Goal: Information Seeking & Learning: Understand process/instructions

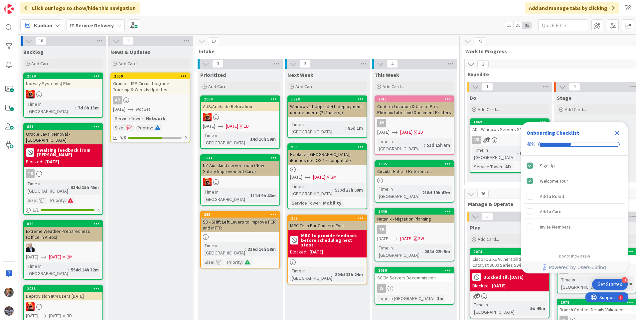
click at [614, 133] on icon "Close Checklist" at bounding box center [617, 133] width 8 height 8
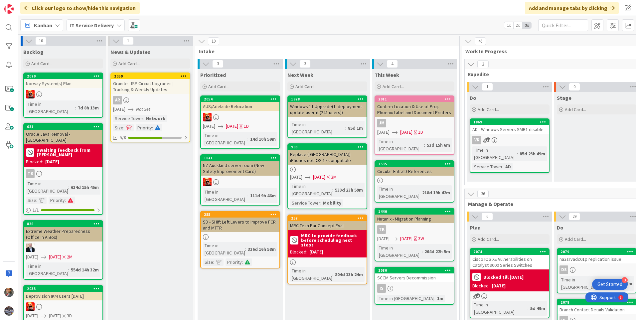
click at [116, 26] on icon at bounding box center [118, 25] width 5 height 5
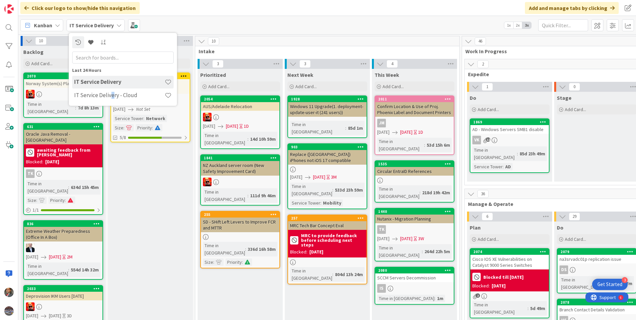
click at [110, 95] on h4 "IT Service Delivery - Cloud" at bounding box center [119, 95] width 90 height 7
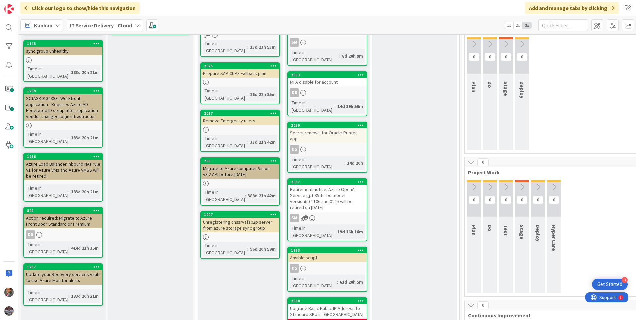
scroll to position [199, 0]
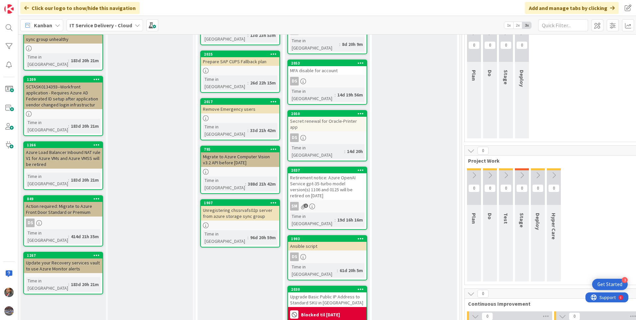
click at [321, 292] on div "Upgrade Basic Public IP Address to Standard SKU in [GEOGRAPHIC_DATA]" at bounding box center [327, 299] width 78 height 15
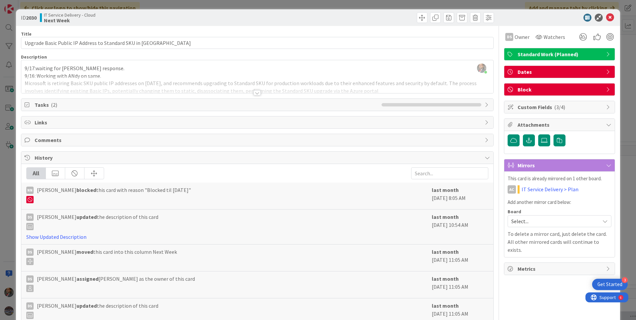
click at [254, 95] on div at bounding box center [256, 92] width 7 height 5
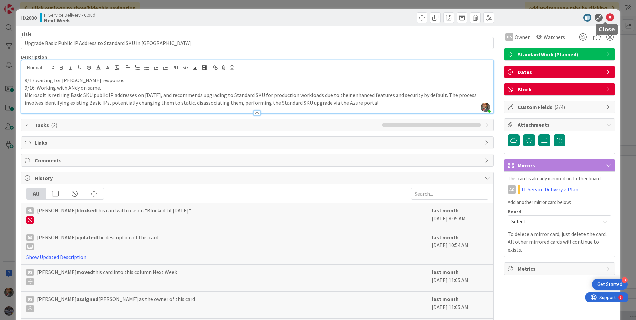
click at [606, 19] on icon at bounding box center [610, 18] width 8 height 8
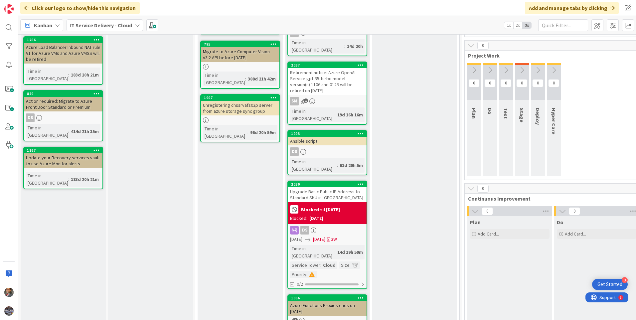
scroll to position [306, 0]
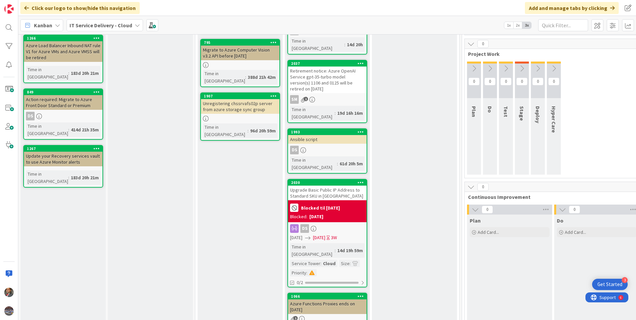
click at [476, 210] on icon at bounding box center [474, 209] width 7 height 7
click at [489, 209] on icon at bounding box center [490, 209] width 7 height 7
click at [508, 210] on icon at bounding box center [506, 209] width 7 height 7
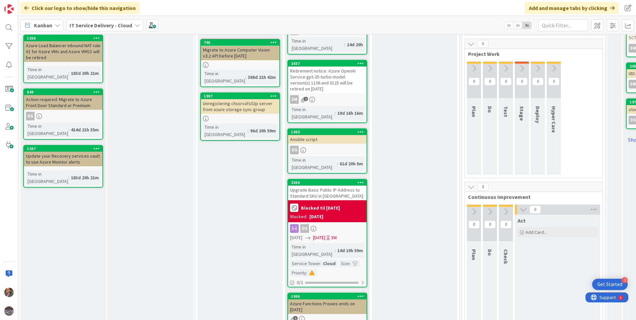
click at [524, 209] on icon at bounding box center [522, 209] width 7 height 7
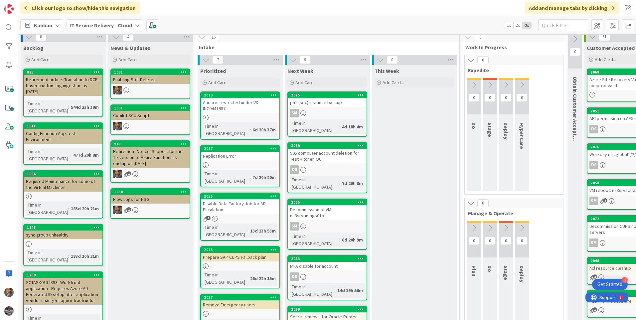
scroll to position [0, 0]
